Goal: Find specific page/section: Find specific page/section

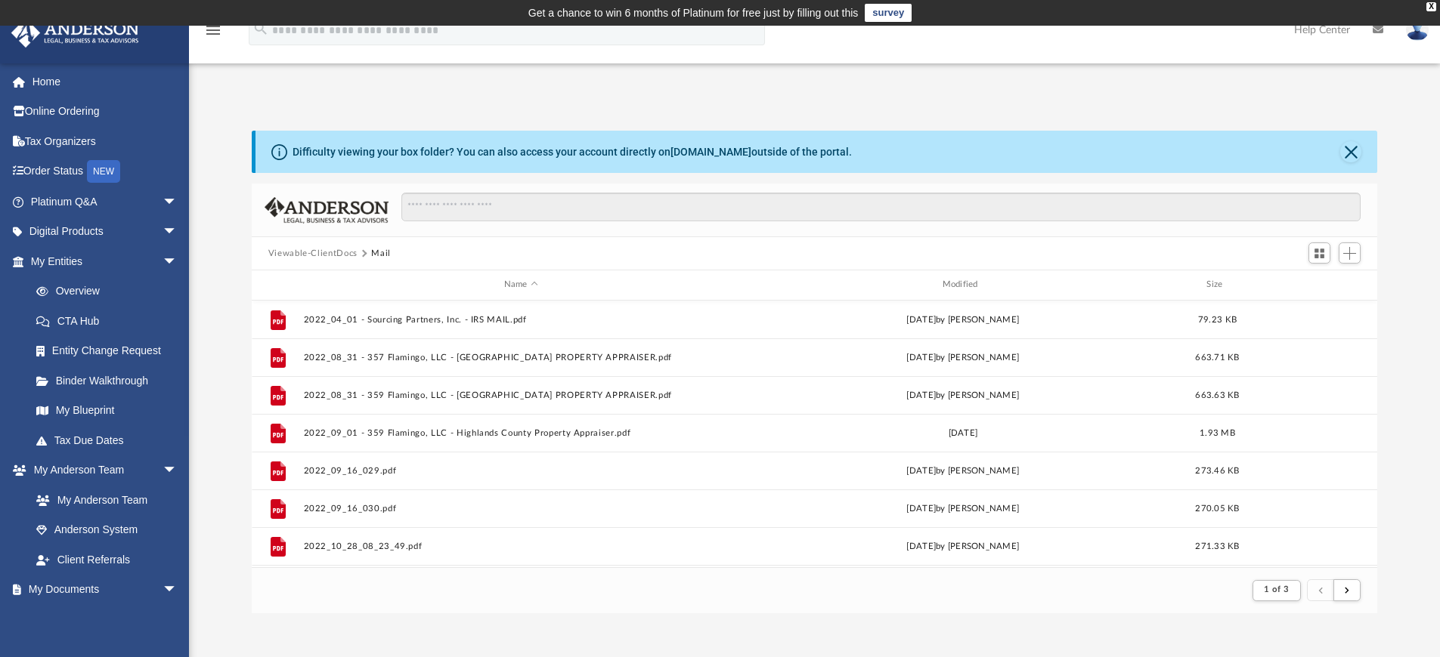
scroll to position [286, 1114]
click at [983, 286] on div "Modified" at bounding box center [961, 285] width 435 height 14
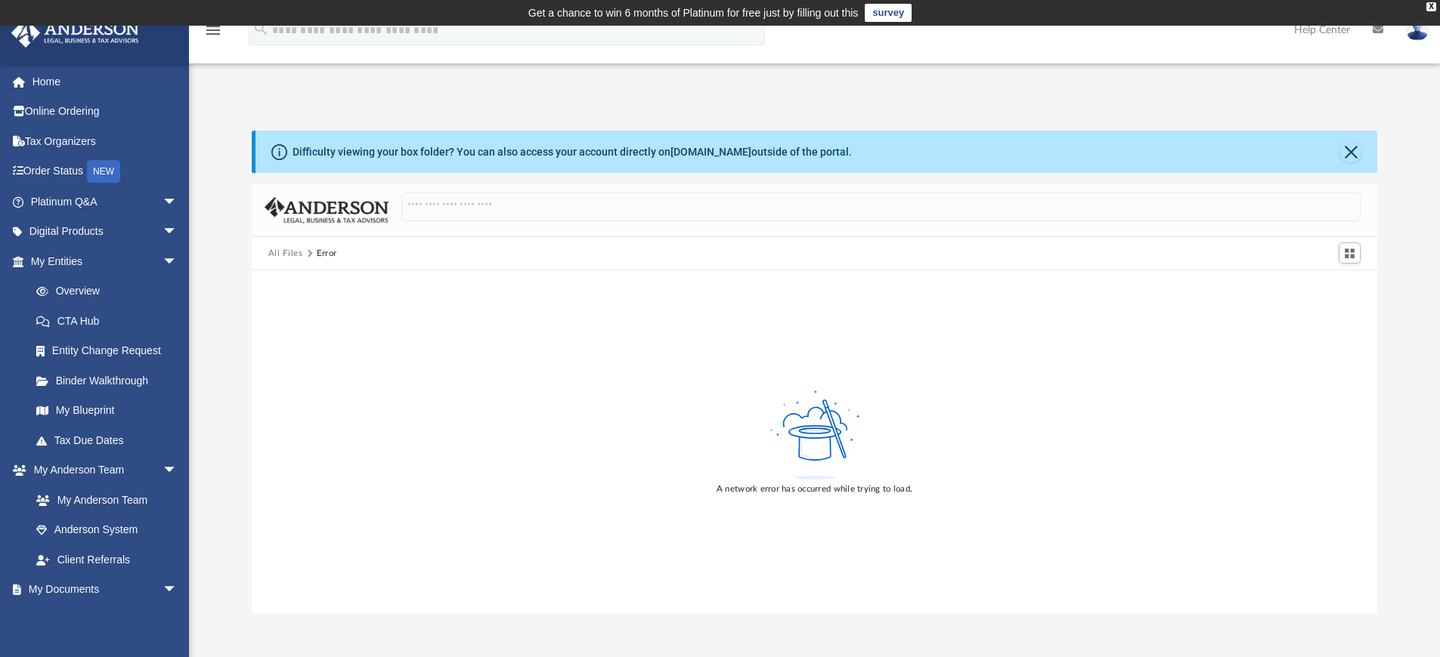
click at [391, 358] on div "A network error has occurred while trying to load." at bounding box center [815, 442] width 1126 height 343
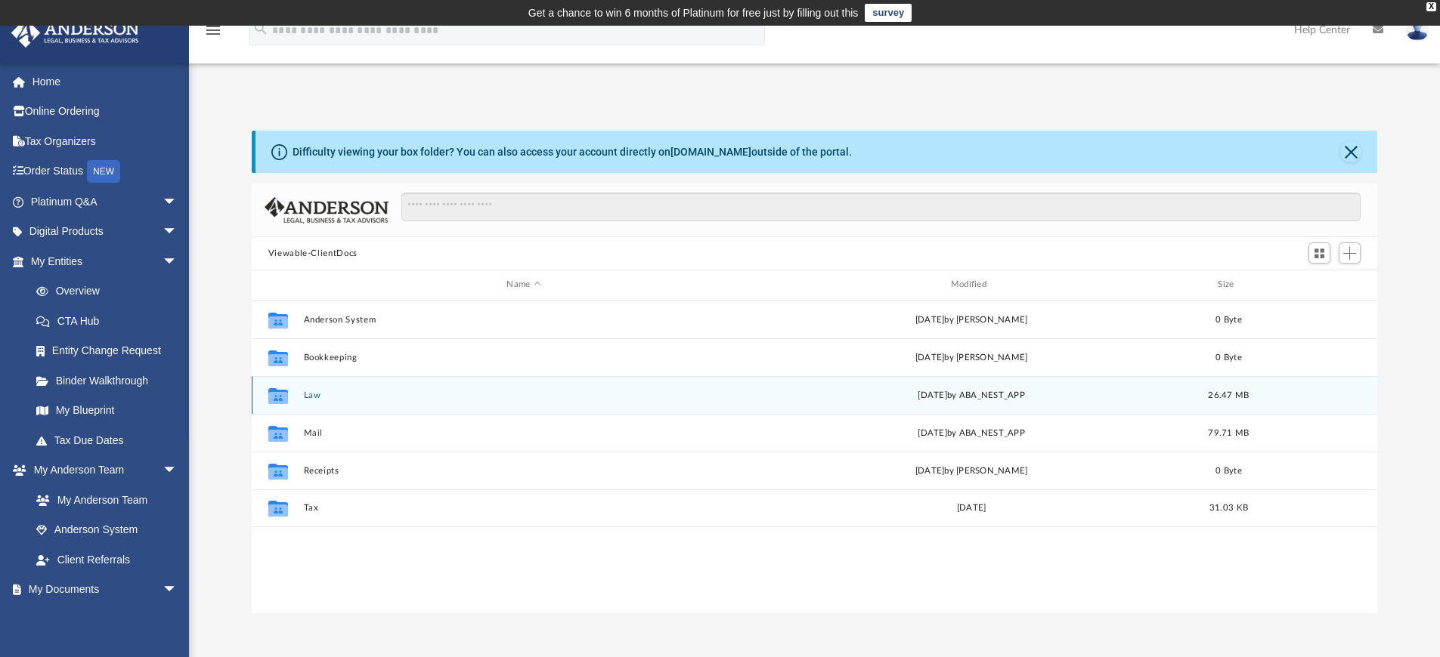
scroll to position [333, 1114]
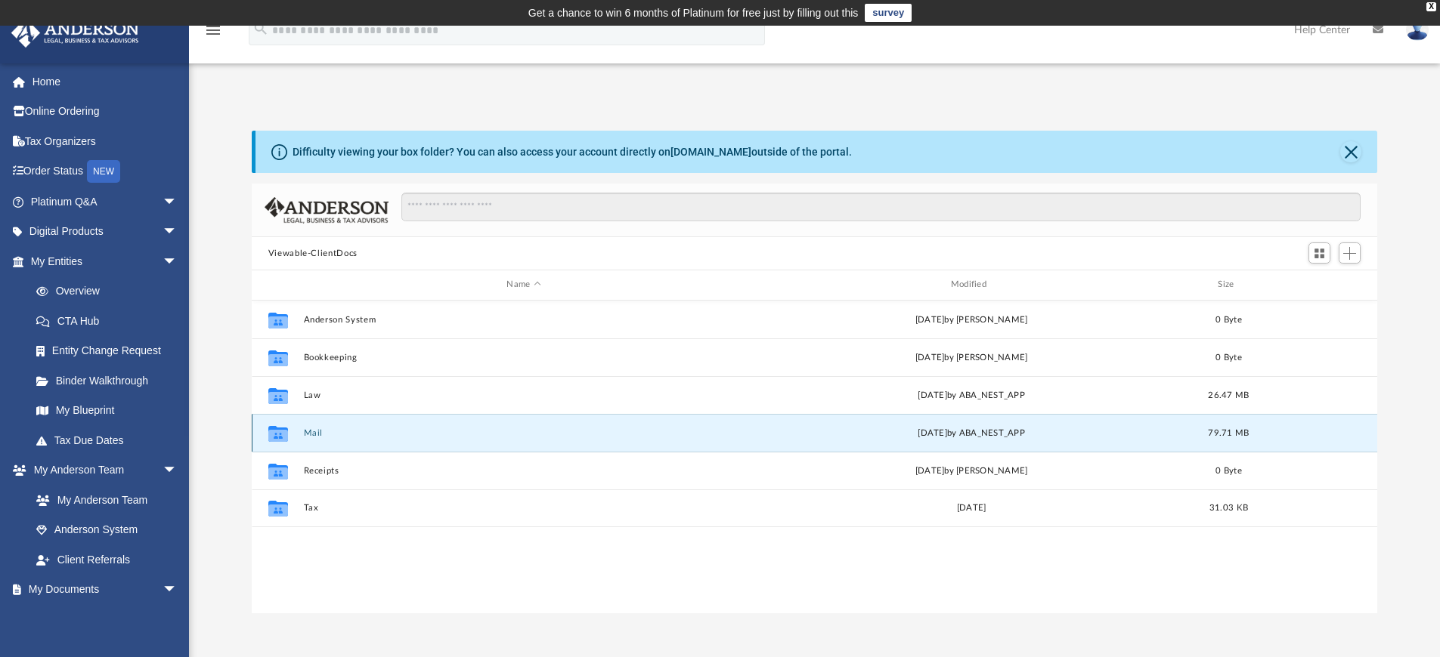
click at [315, 438] on button "Mail" at bounding box center [523, 433] width 441 height 10
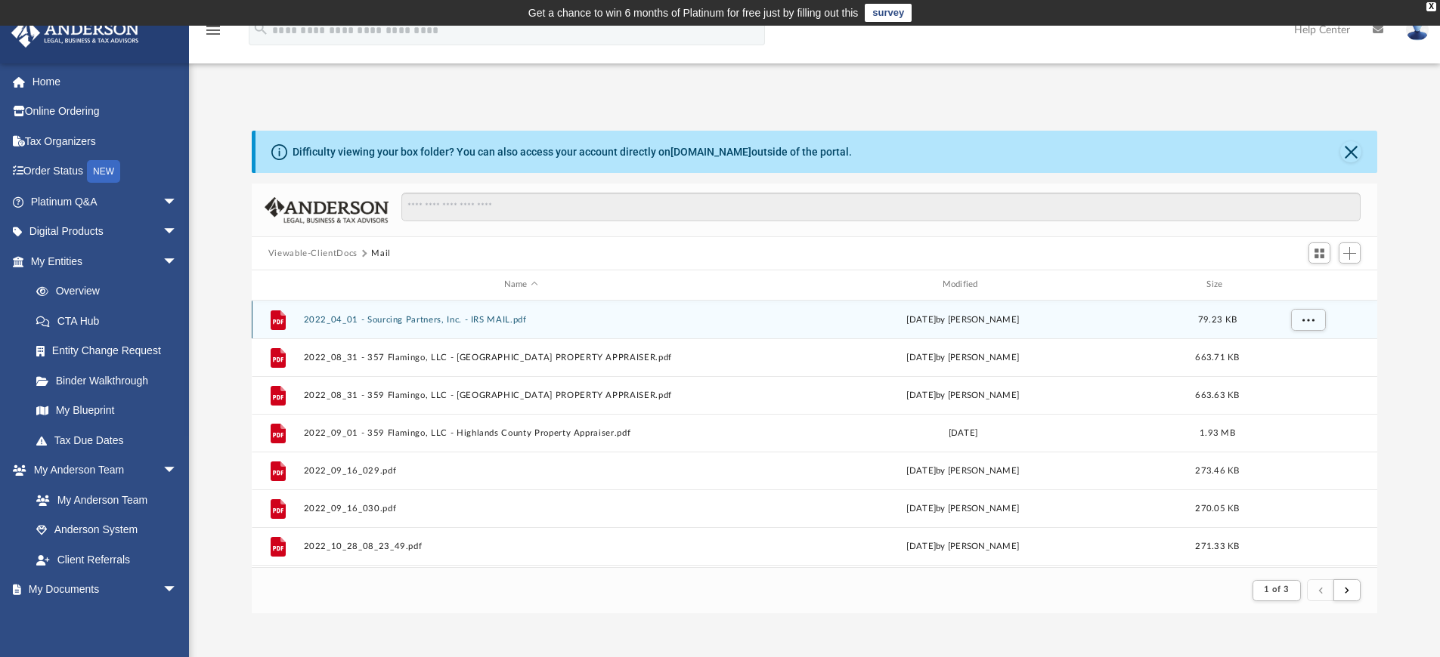
scroll to position [286, 1114]
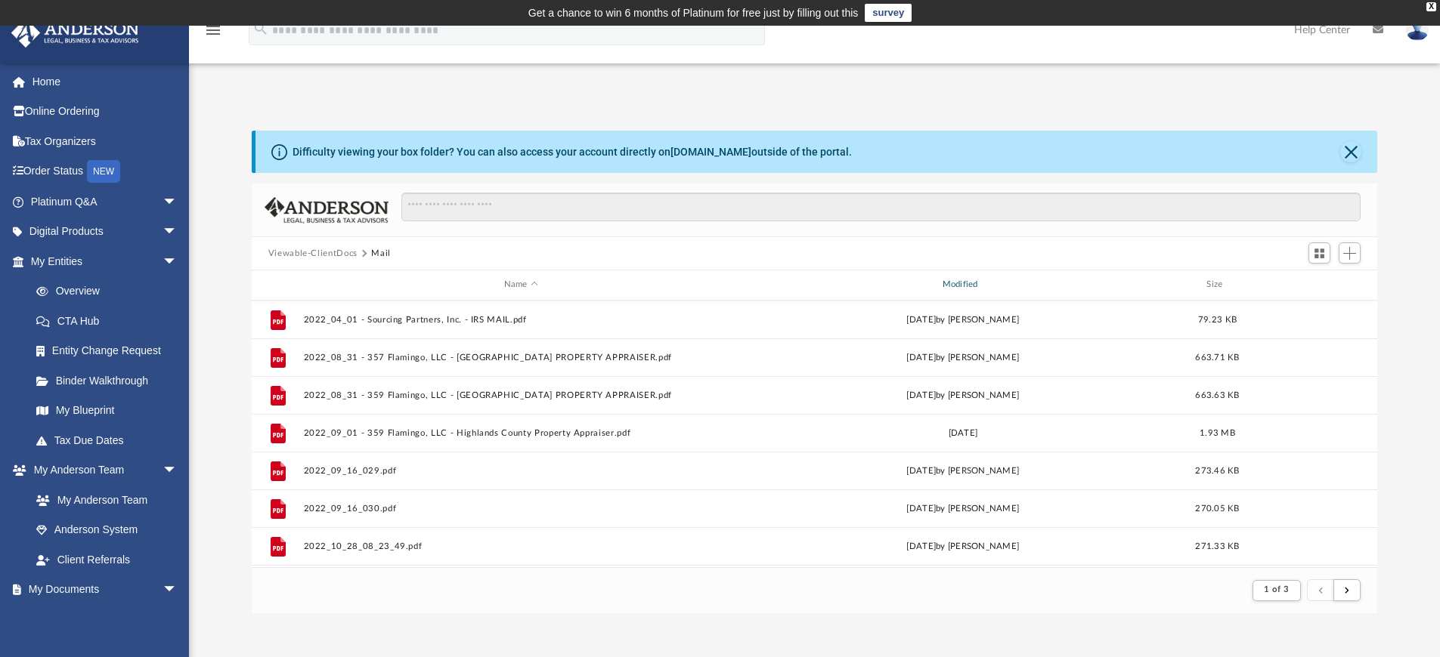
click at [973, 289] on div "Modified" at bounding box center [961, 285] width 435 height 14
click at [969, 283] on div "Modified" at bounding box center [961, 285] width 435 height 14
